Goal: Task Accomplishment & Management: Manage account settings

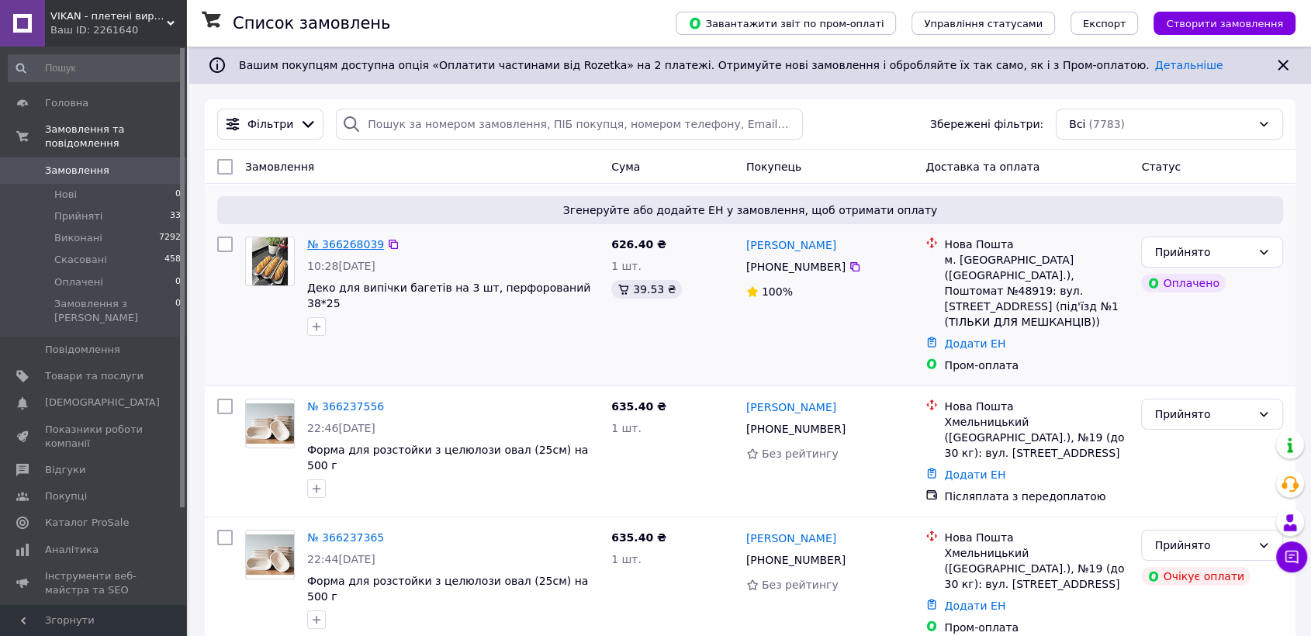
click at [345, 238] on link "№ 366268039" at bounding box center [345, 244] width 77 height 12
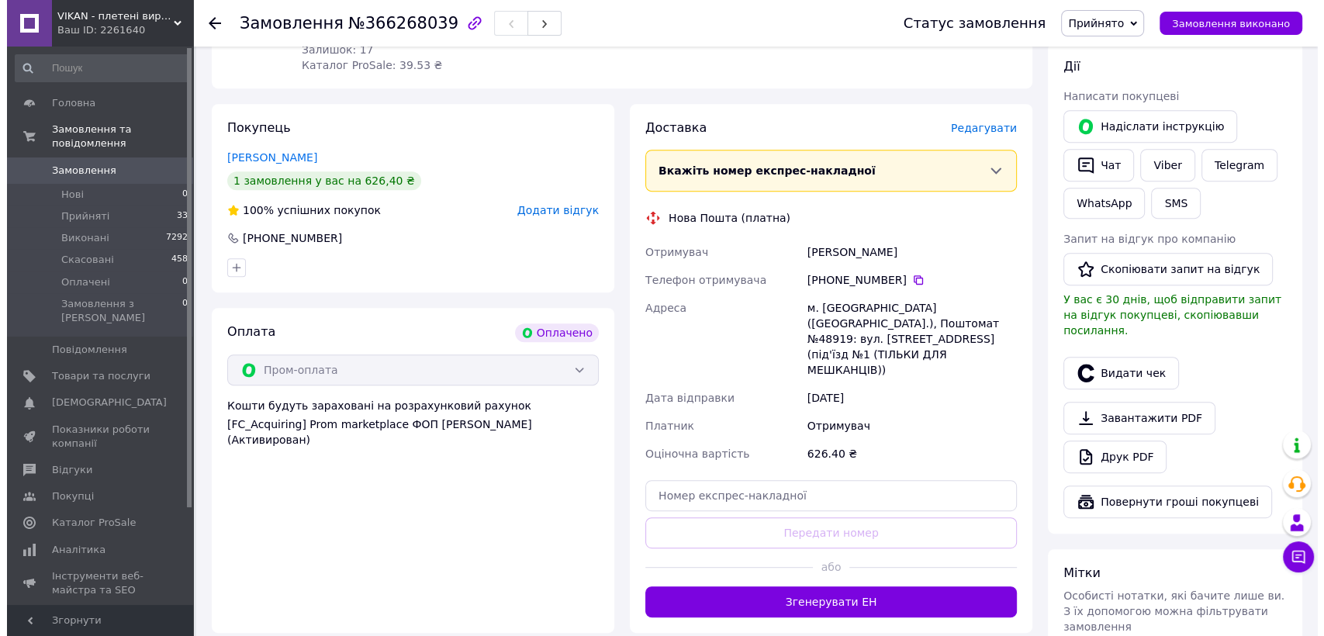
scroll to position [665, 0]
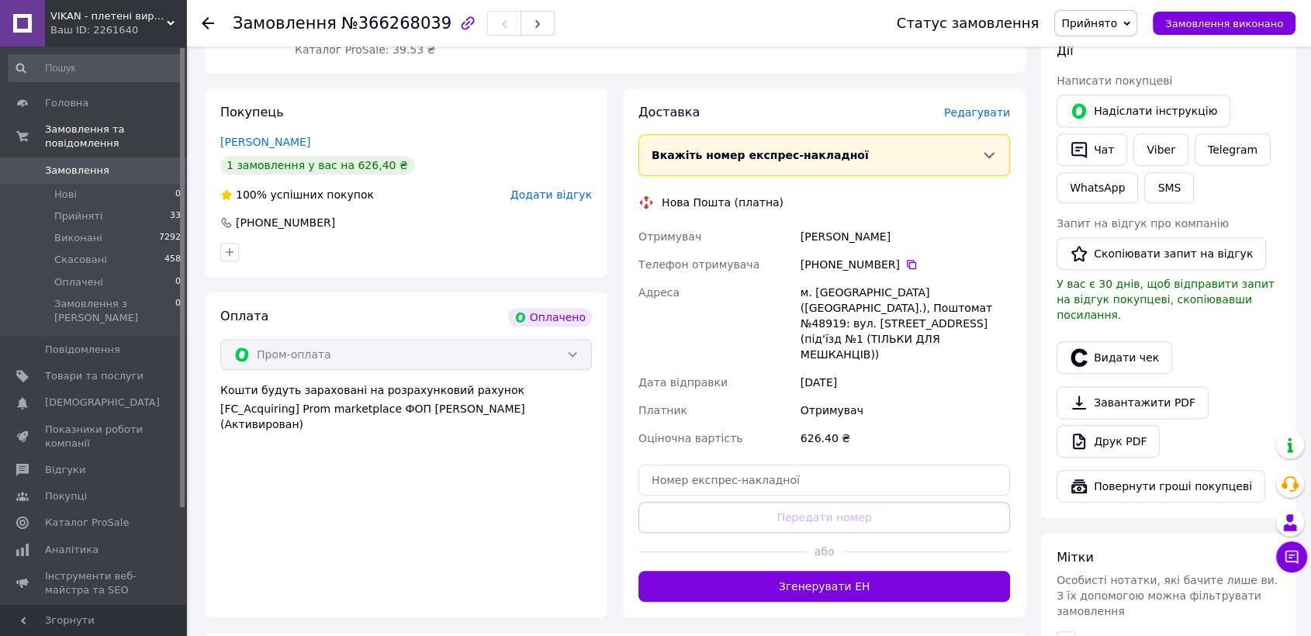
click at [994, 106] on span "Редагувати" at bounding box center [977, 112] width 66 height 12
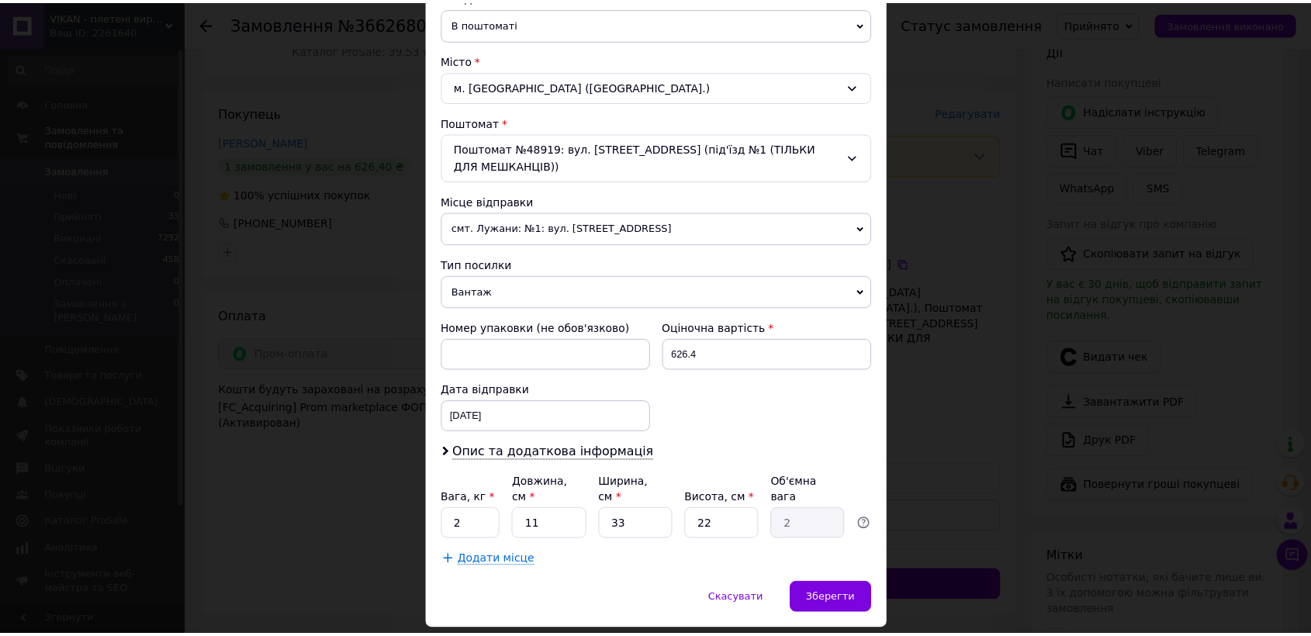
scroll to position [409, 0]
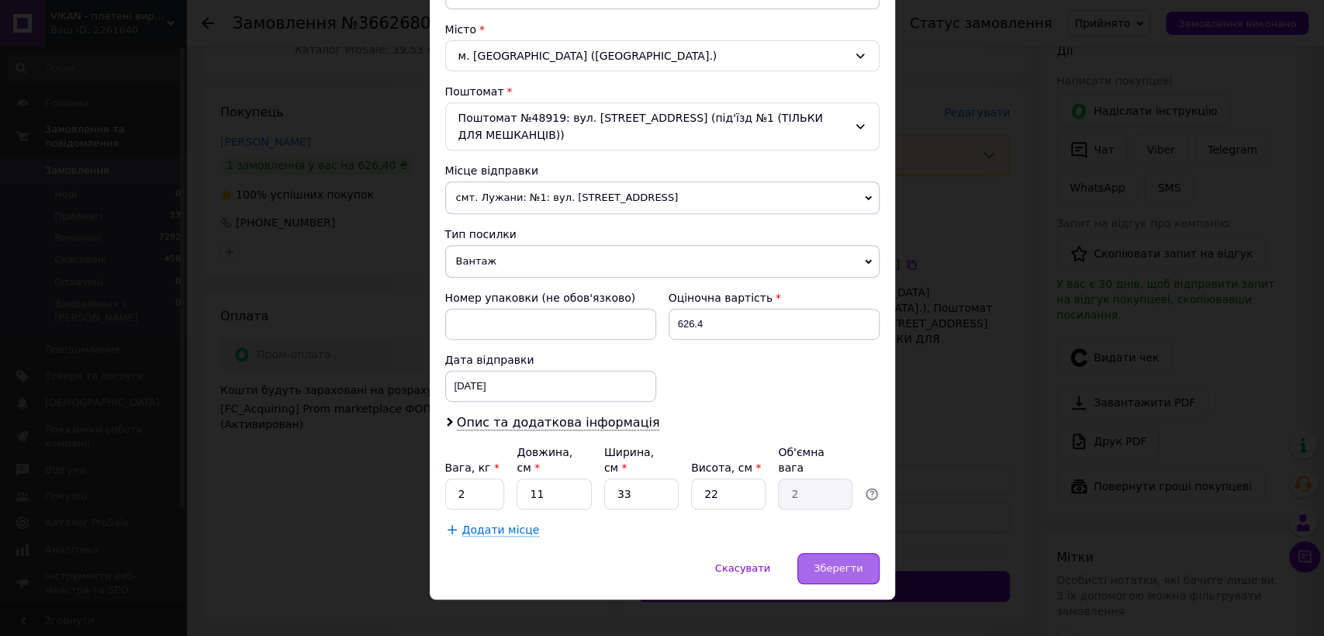
click at [831, 553] on div "Зберегти" at bounding box center [838, 568] width 81 height 31
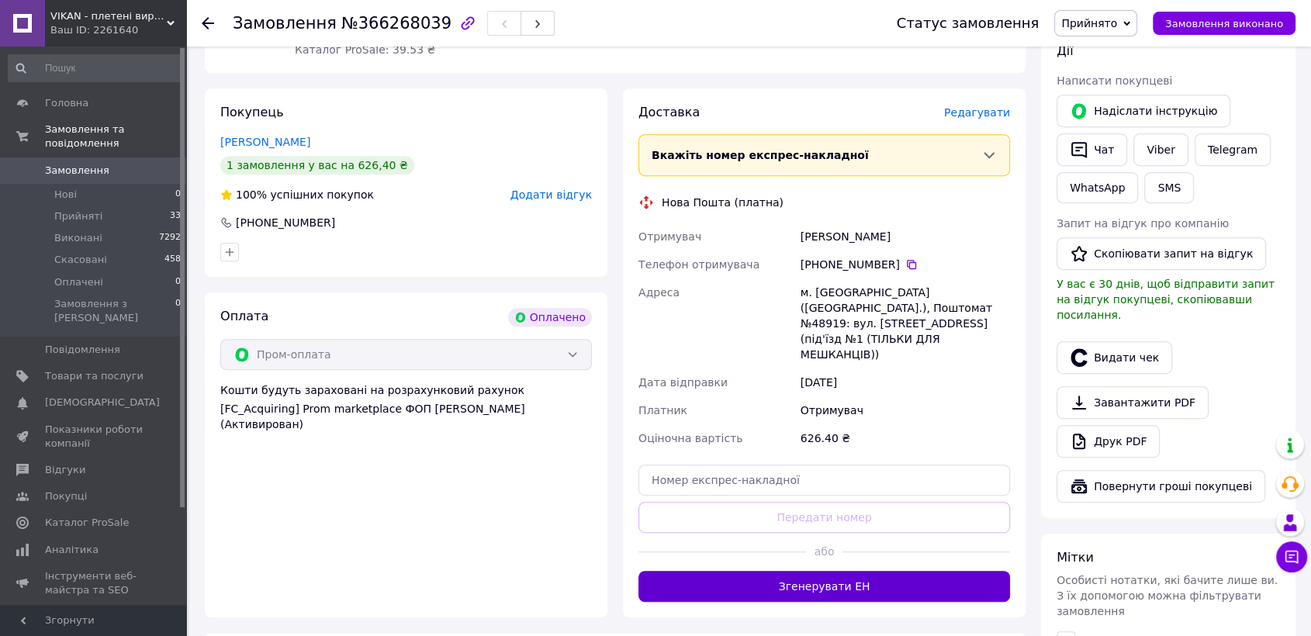
click at [857, 571] on button "Згенерувати ЕН" at bounding box center [825, 586] width 372 height 31
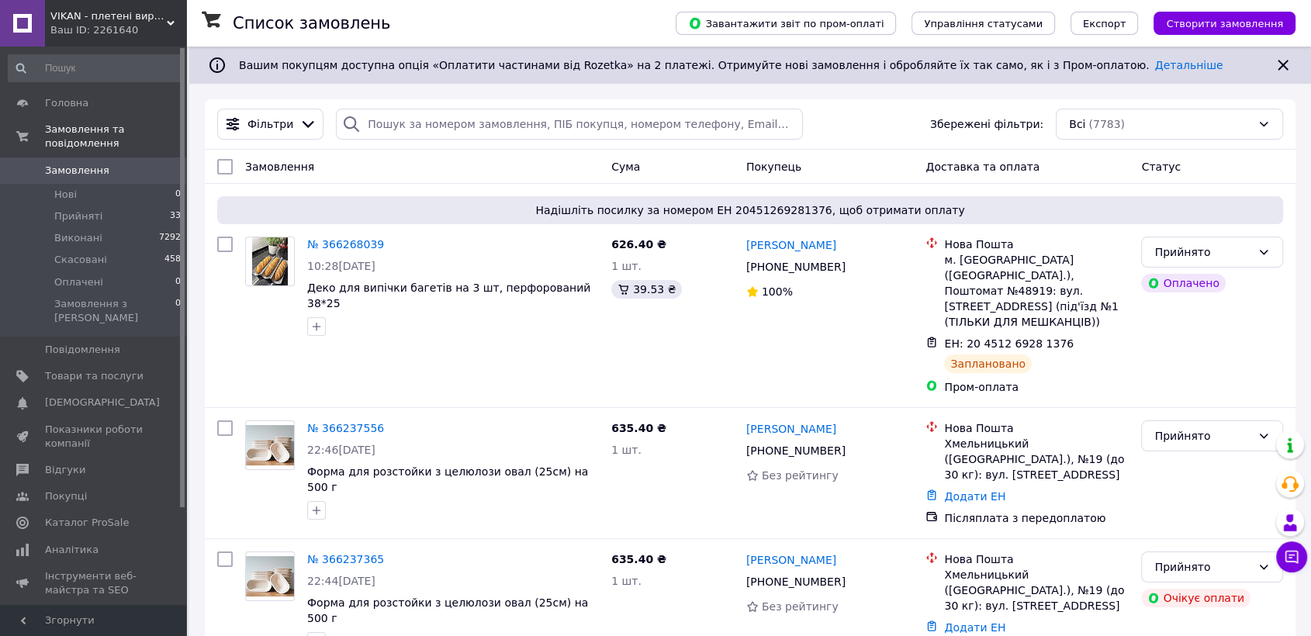
scroll to position [29, 0]
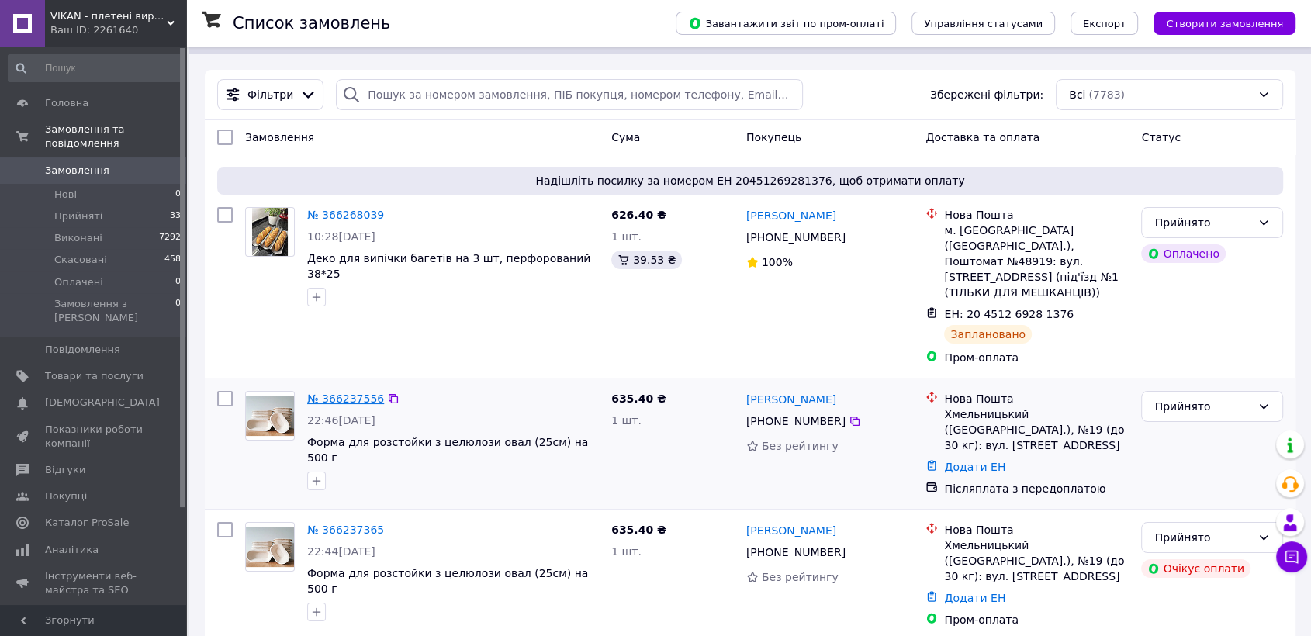
click at [334, 393] on link "№ 366237556" at bounding box center [345, 399] width 77 height 12
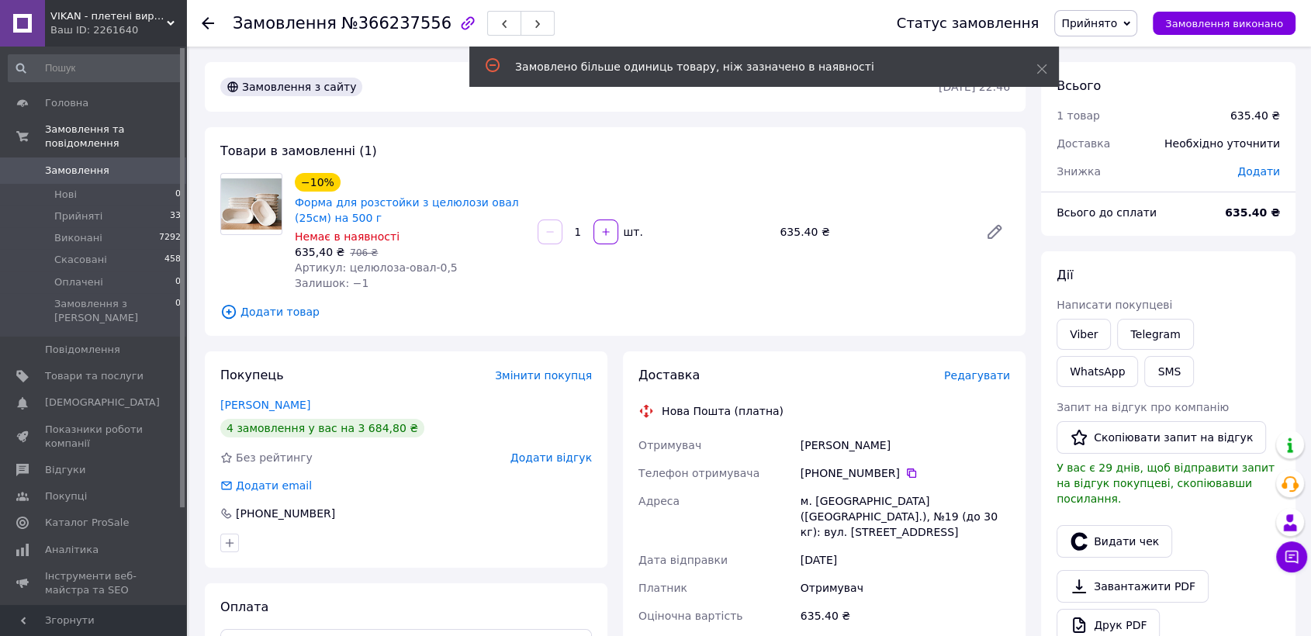
click at [1255, 177] on span "Додати" at bounding box center [1259, 171] width 43 height 12
click at [1168, 235] on input "text" at bounding box center [1152, 234] width 92 height 31
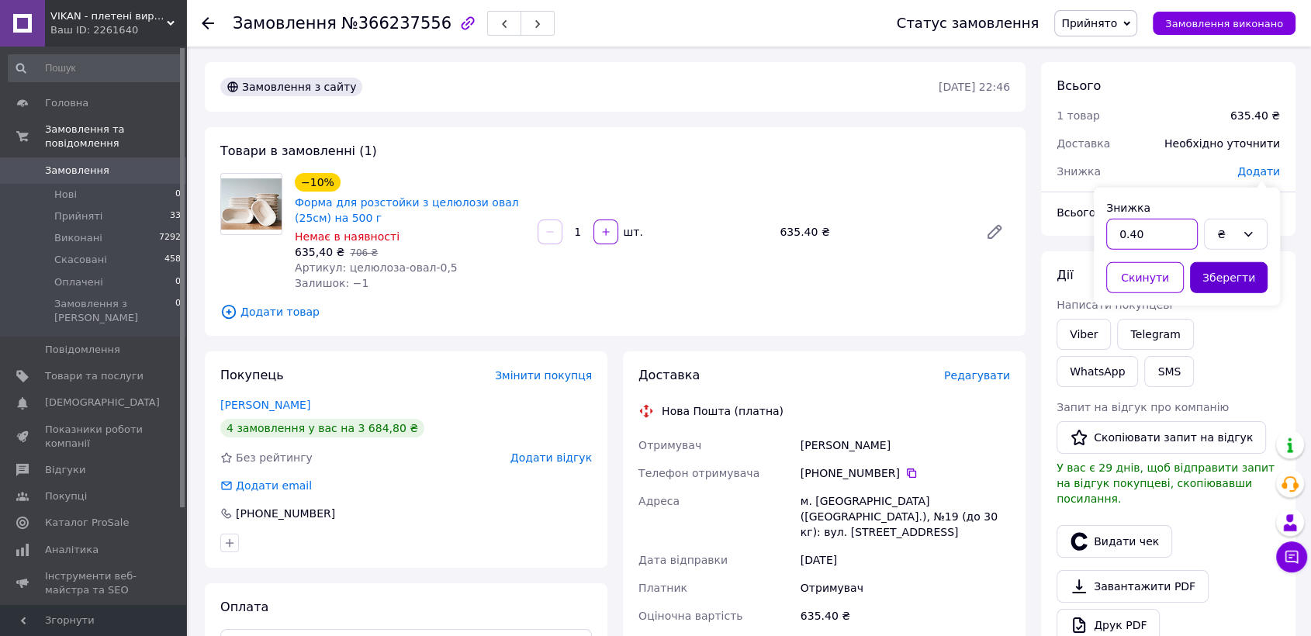
type input "0.40"
click at [1244, 268] on button "Зберегти" at bounding box center [1229, 277] width 78 height 31
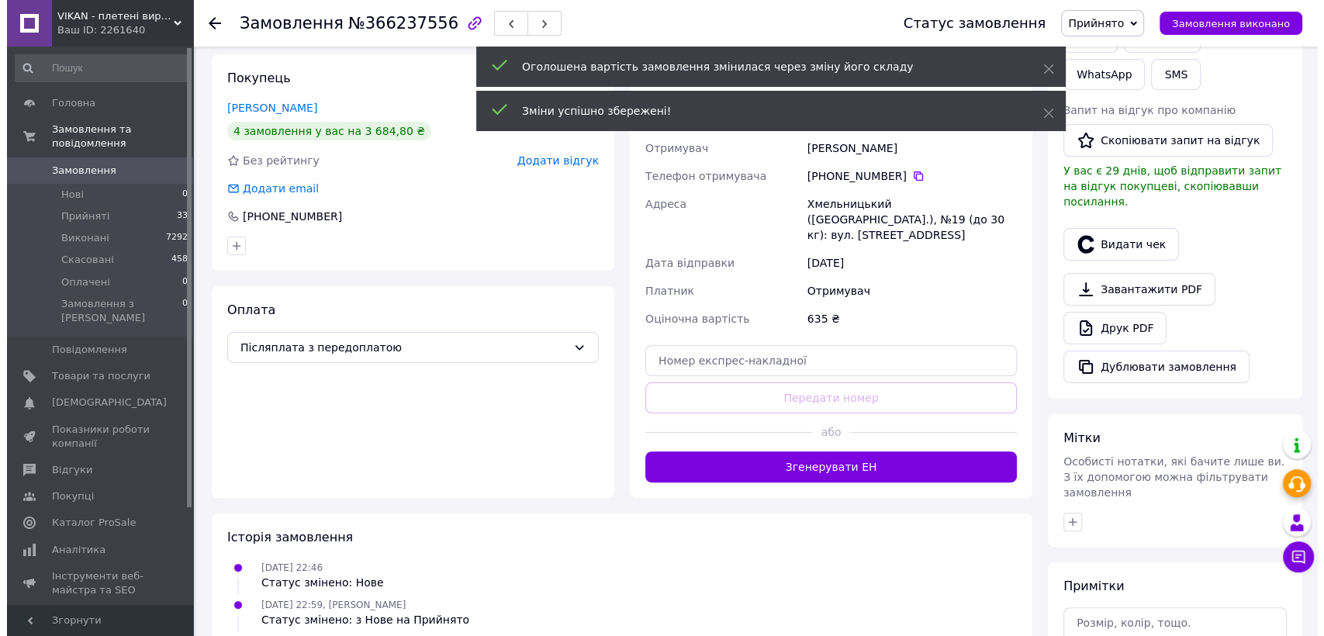
scroll to position [308, 0]
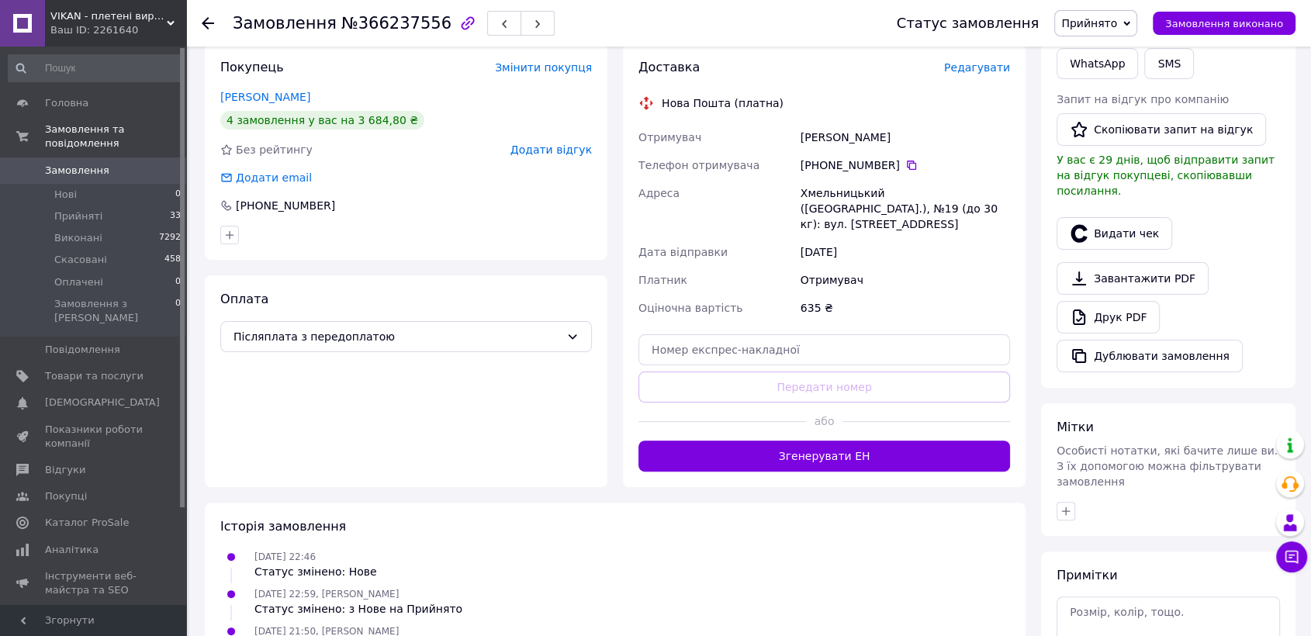
click at [999, 67] on span "Редагувати" at bounding box center [977, 67] width 66 height 12
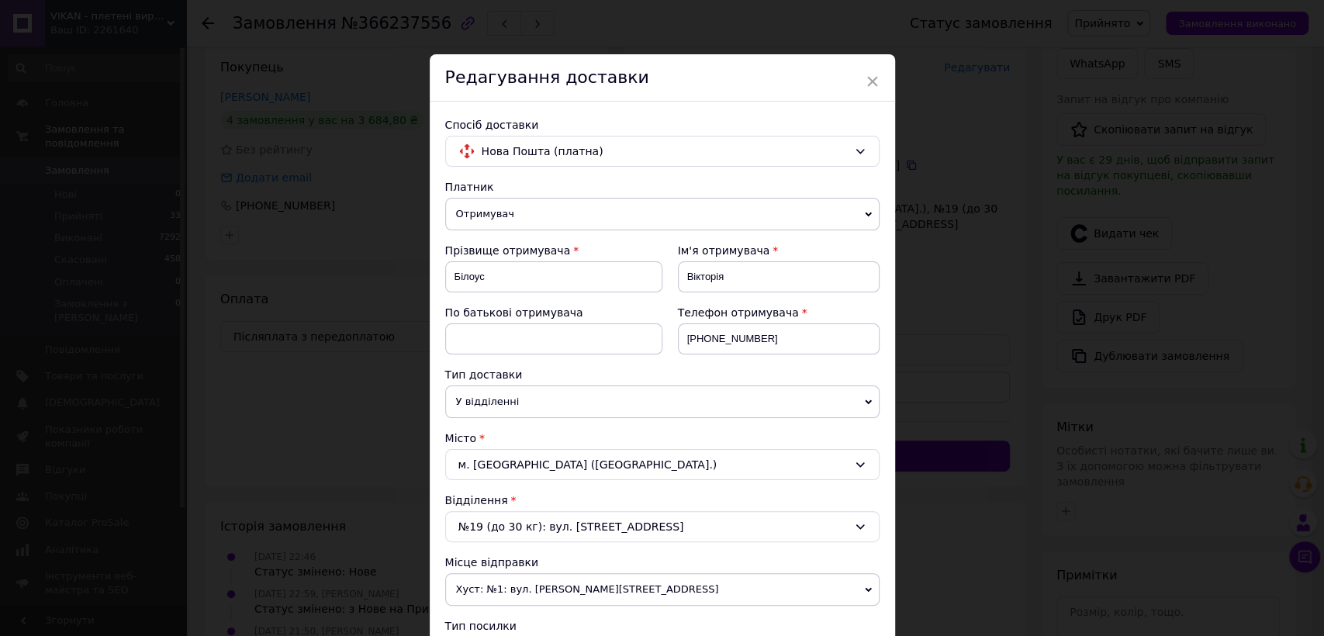
click at [547, 589] on span "Хуст: №1: вул. [PERSON_NAME][STREET_ADDRESS]" at bounding box center [662, 589] width 434 height 33
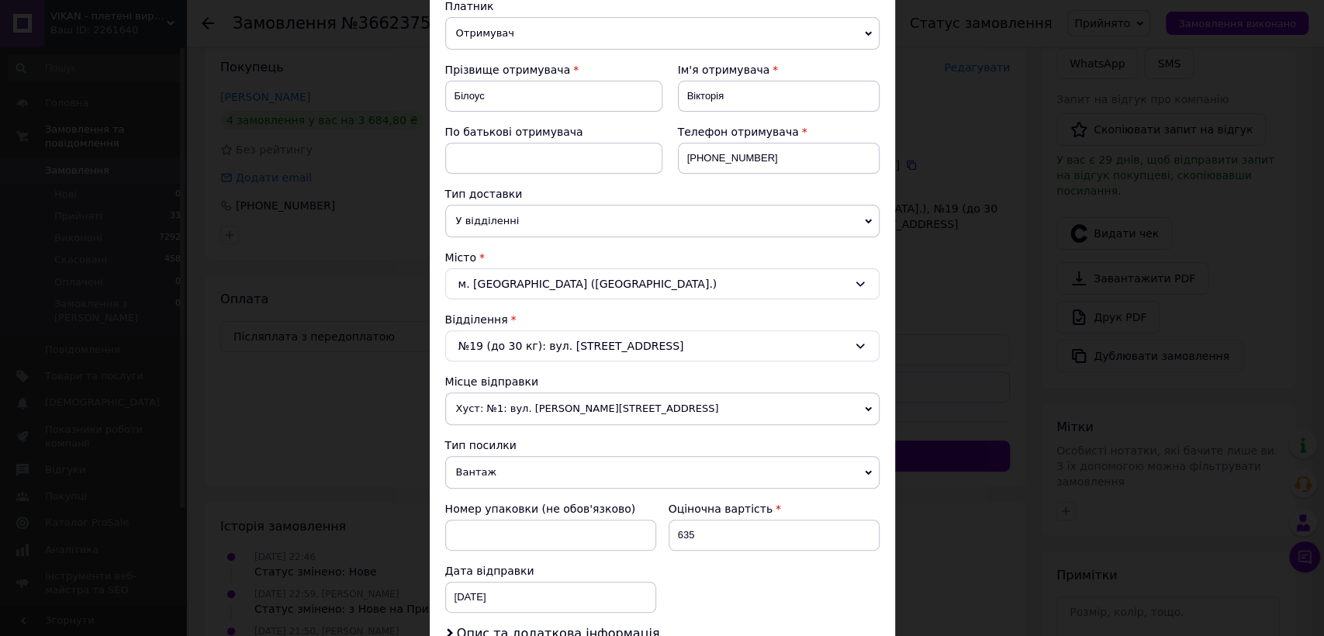
scroll to position [188, 0]
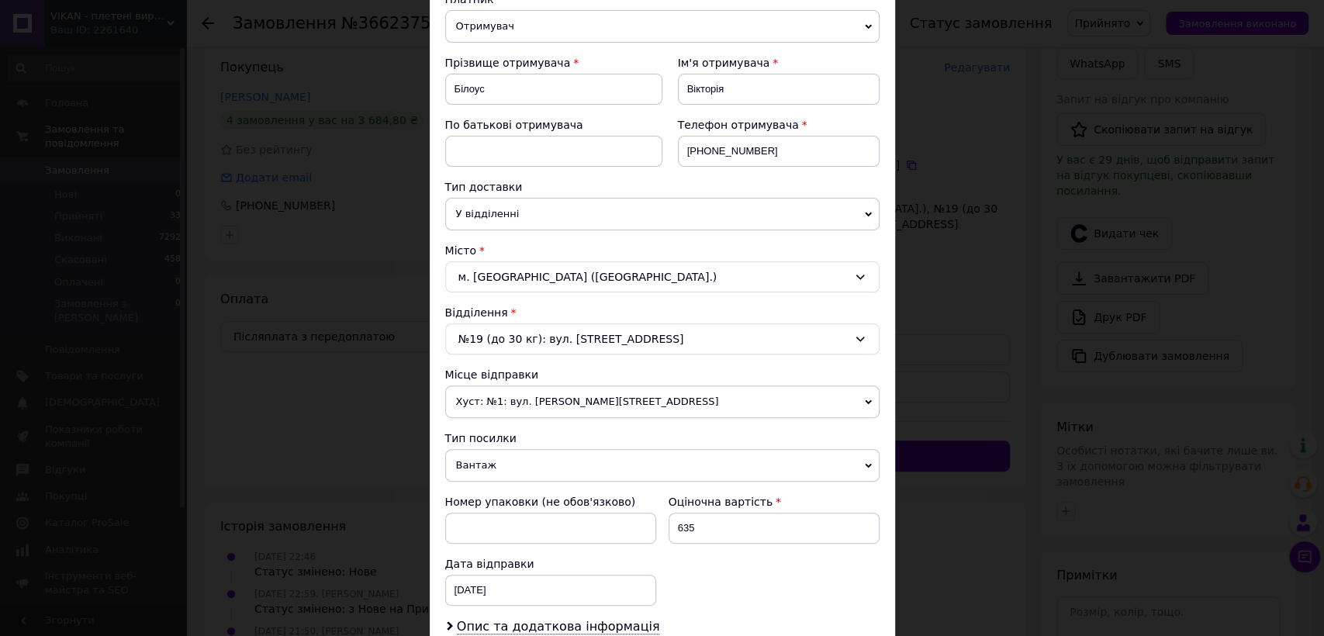
click at [516, 399] on span "Хуст: №1: вул. [PERSON_NAME][STREET_ADDRESS]" at bounding box center [662, 402] width 434 height 33
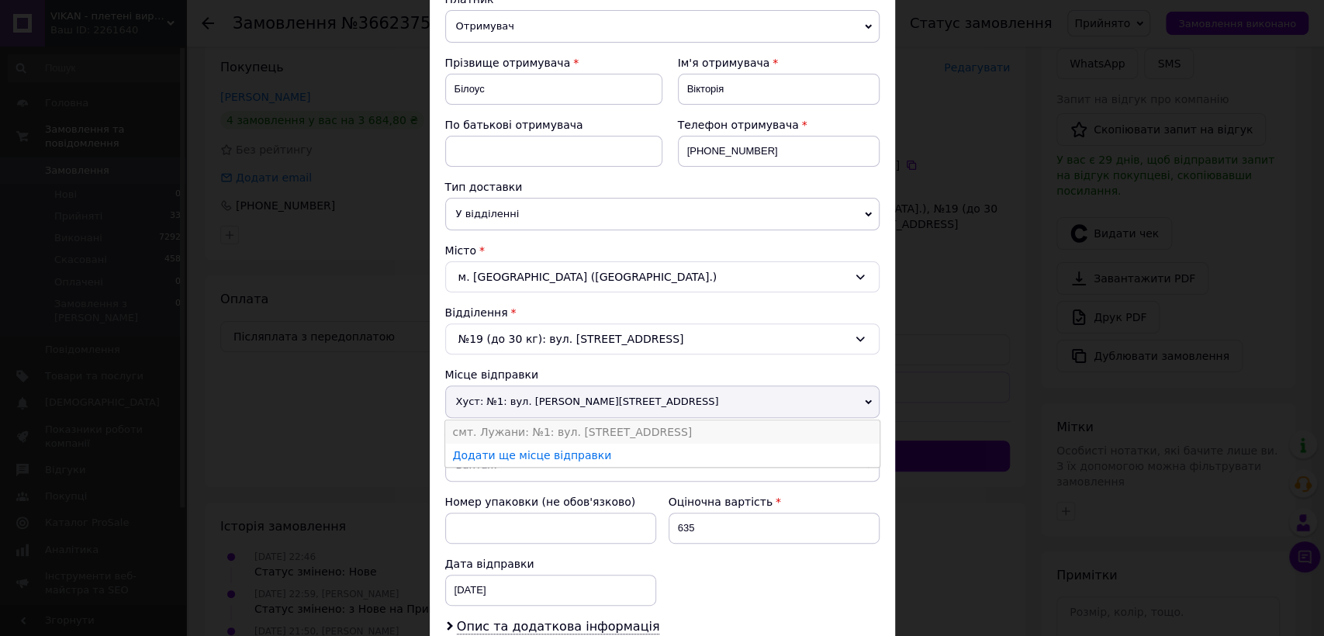
click at [519, 430] on li "смт. Лужани: №1: вул. [STREET_ADDRESS]" at bounding box center [662, 432] width 434 height 23
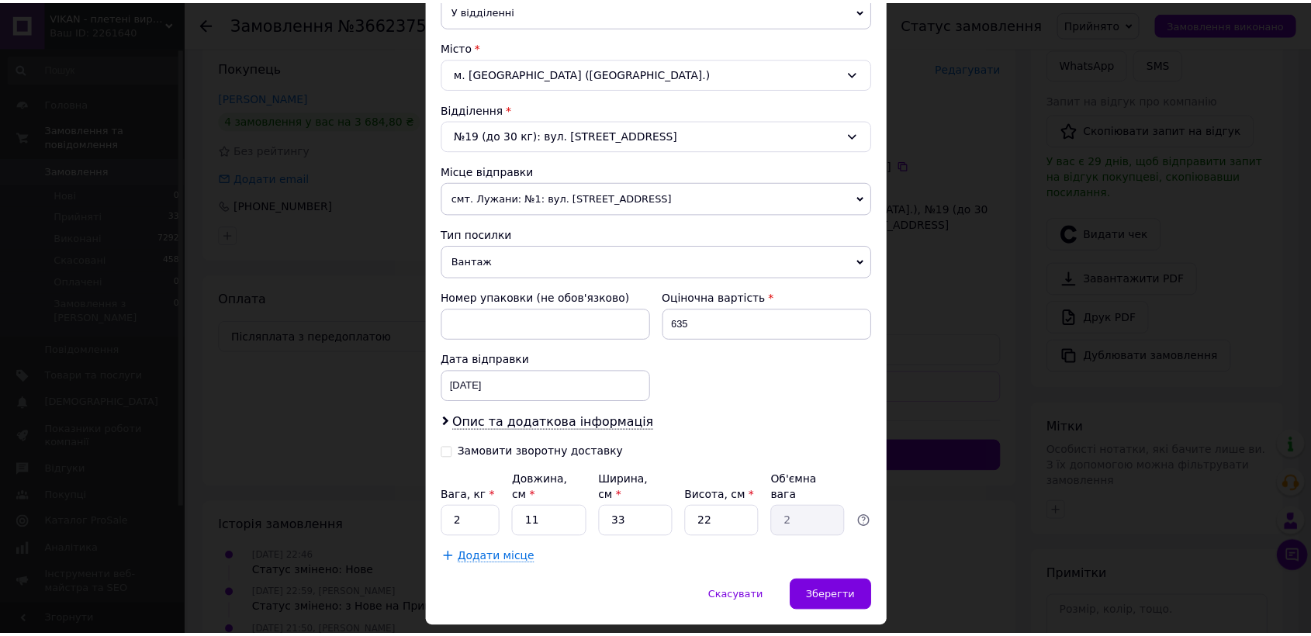
scroll to position [420, 0]
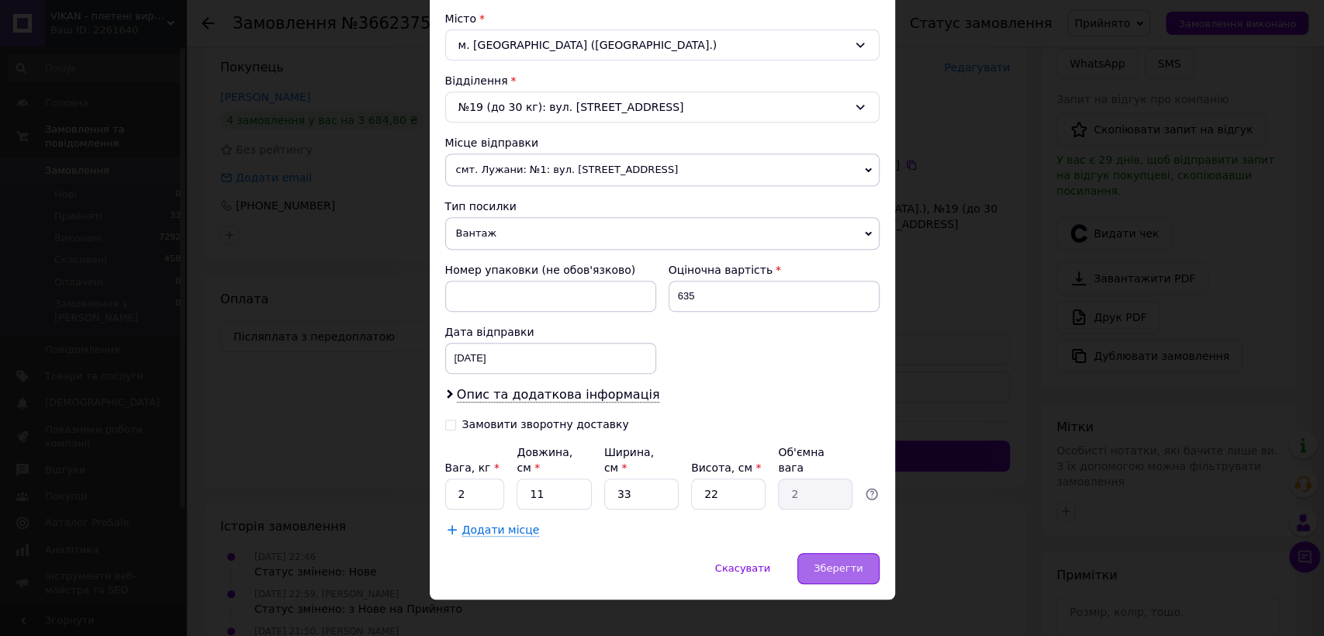
click at [826, 563] on span "Зберегти" at bounding box center [838, 569] width 49 height 12
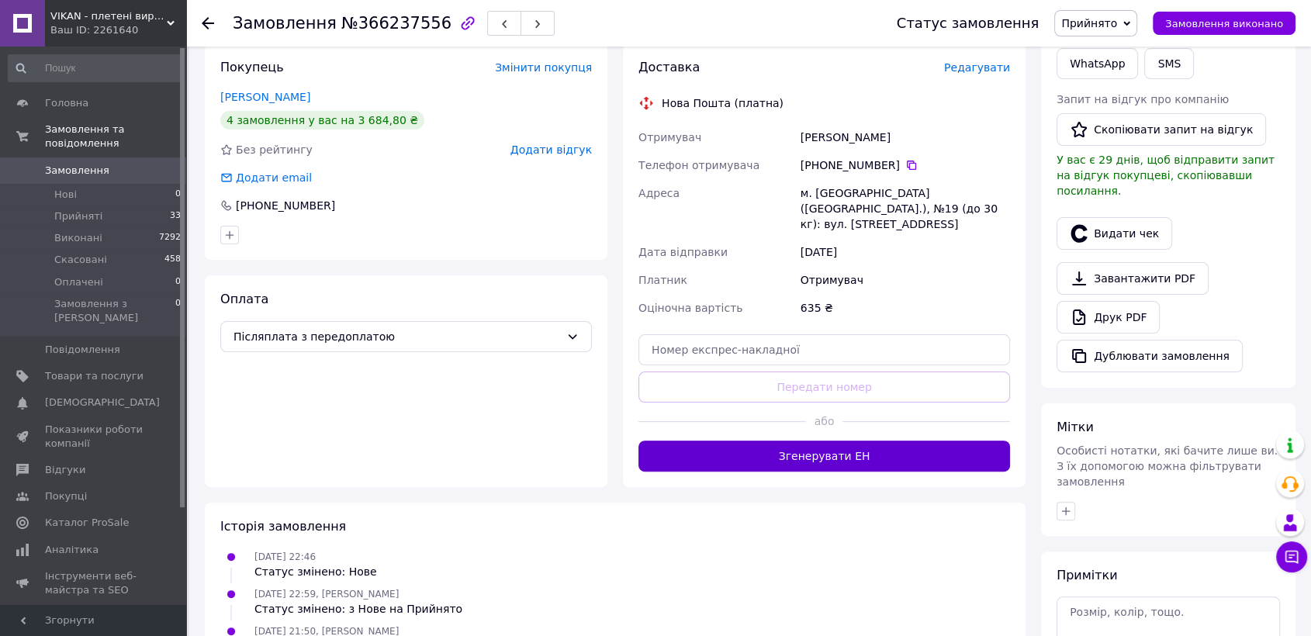
click at [910, 459] on button "Згенерувати ЕН" at bounding box center [825, 456] width 372 height 31
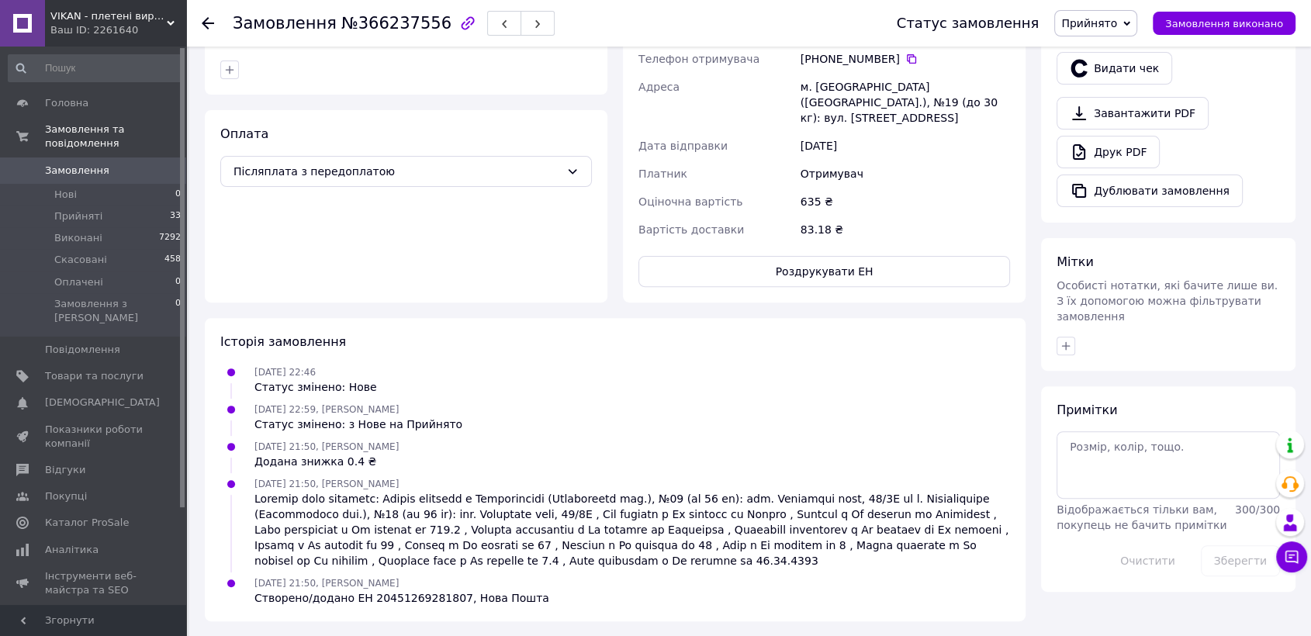
scroll to position [0, 0]
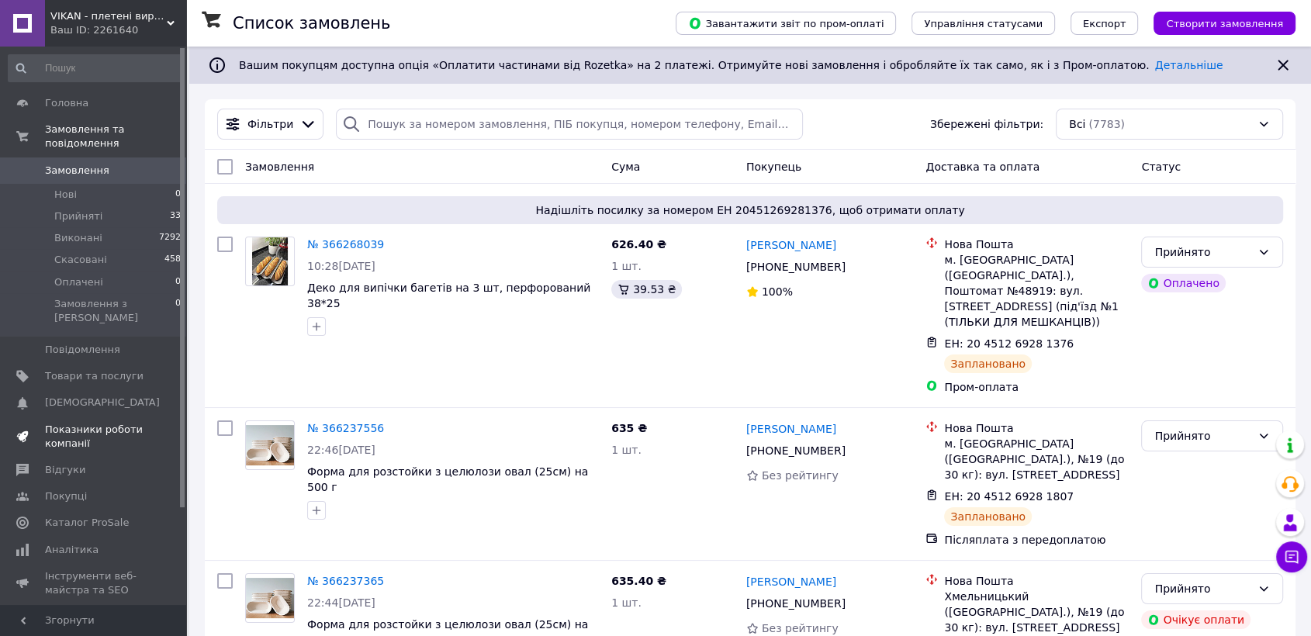
click at [106, 423] on span "Показники роботи компанії" at bounding box center [94, 437] width 99 height 28
